Goal: Use online tool/utility: Utilize a website feature to perform a specific function

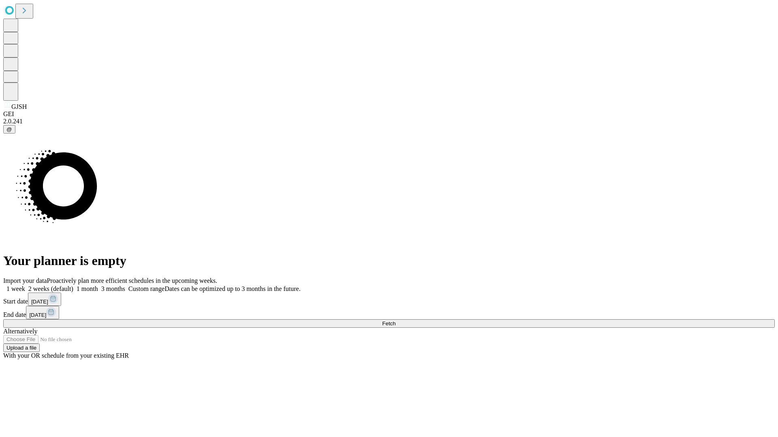
click at [395, 321] on span "Fetch" at bounding box center [388, 324] width 13 height 6
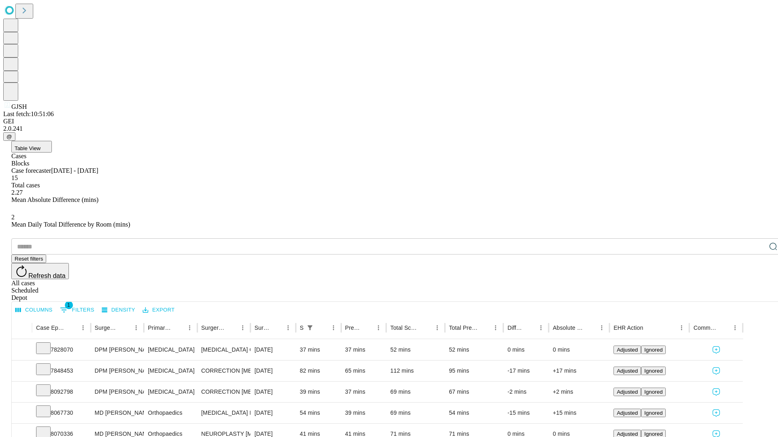
click at [41, 145] on span "Table View" at bounding box center [28, 148] width 26 height 6
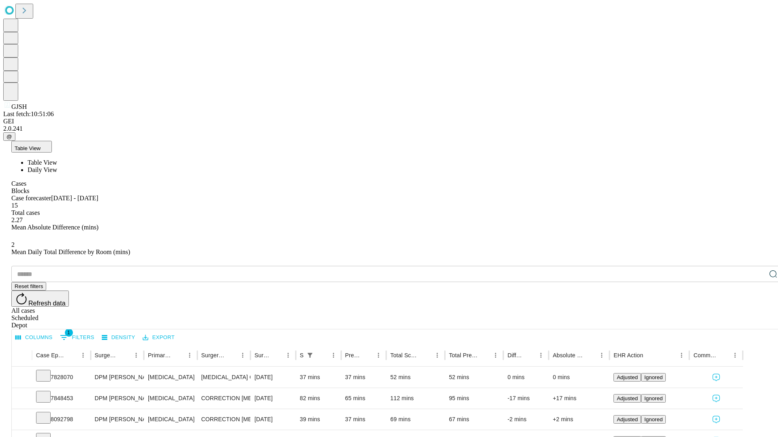
click at [57, 166] on span "Daily View" at bounding box center [43, 169] width 30 height 7
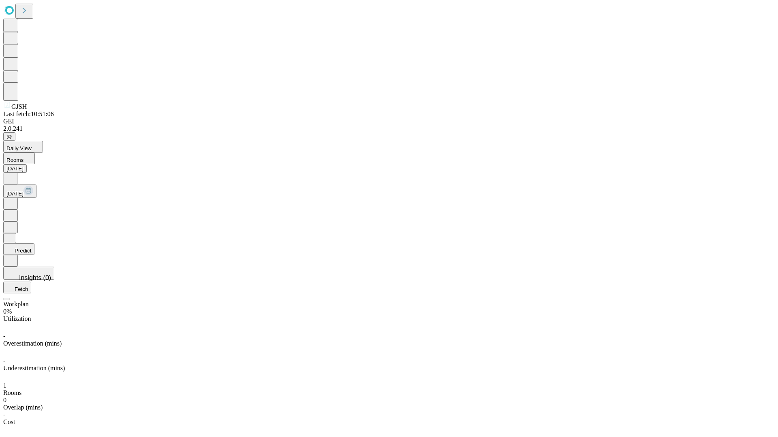
click at [34, 243] on button "Predict" at bounding box center [18, 249] width 31 height 12
